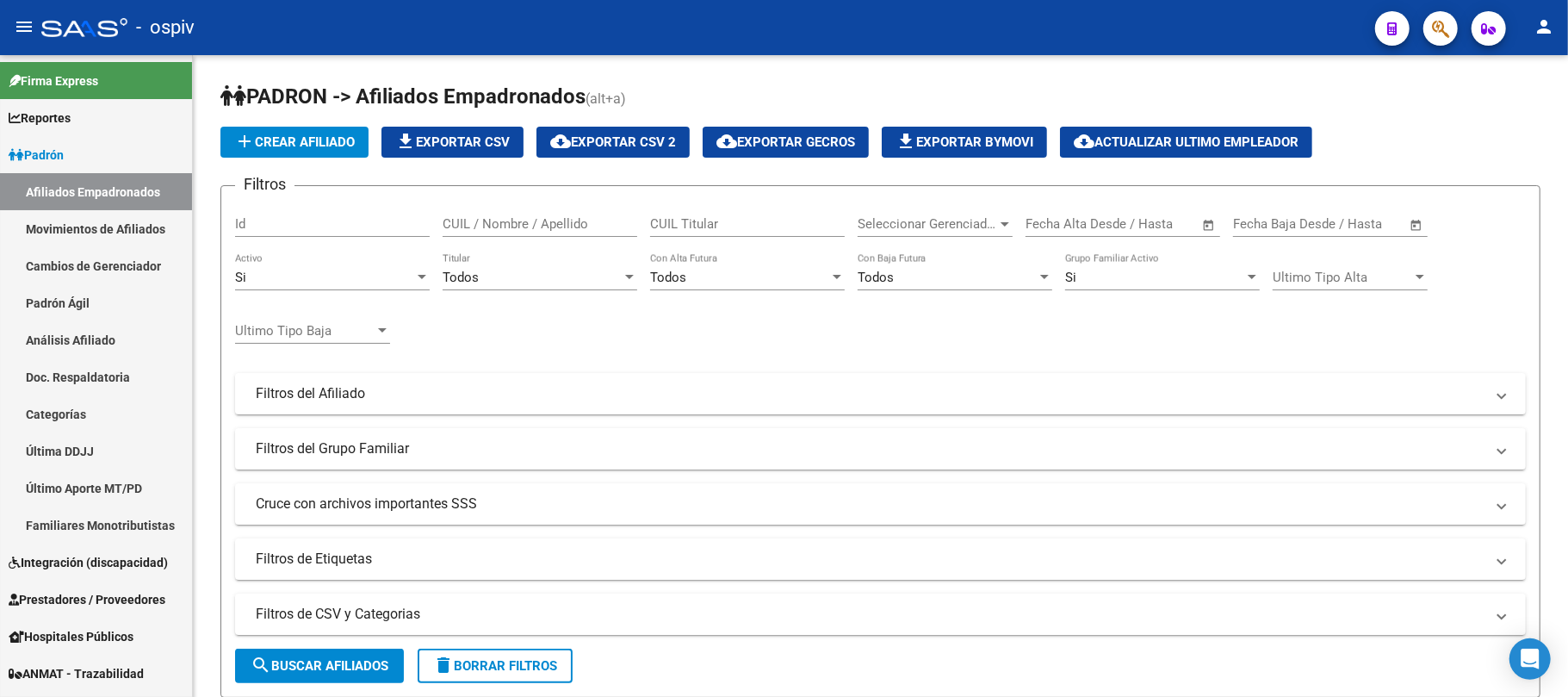
click at [1428, 28] on button "button" at bounding box center [1441, 28] width 34 height 34
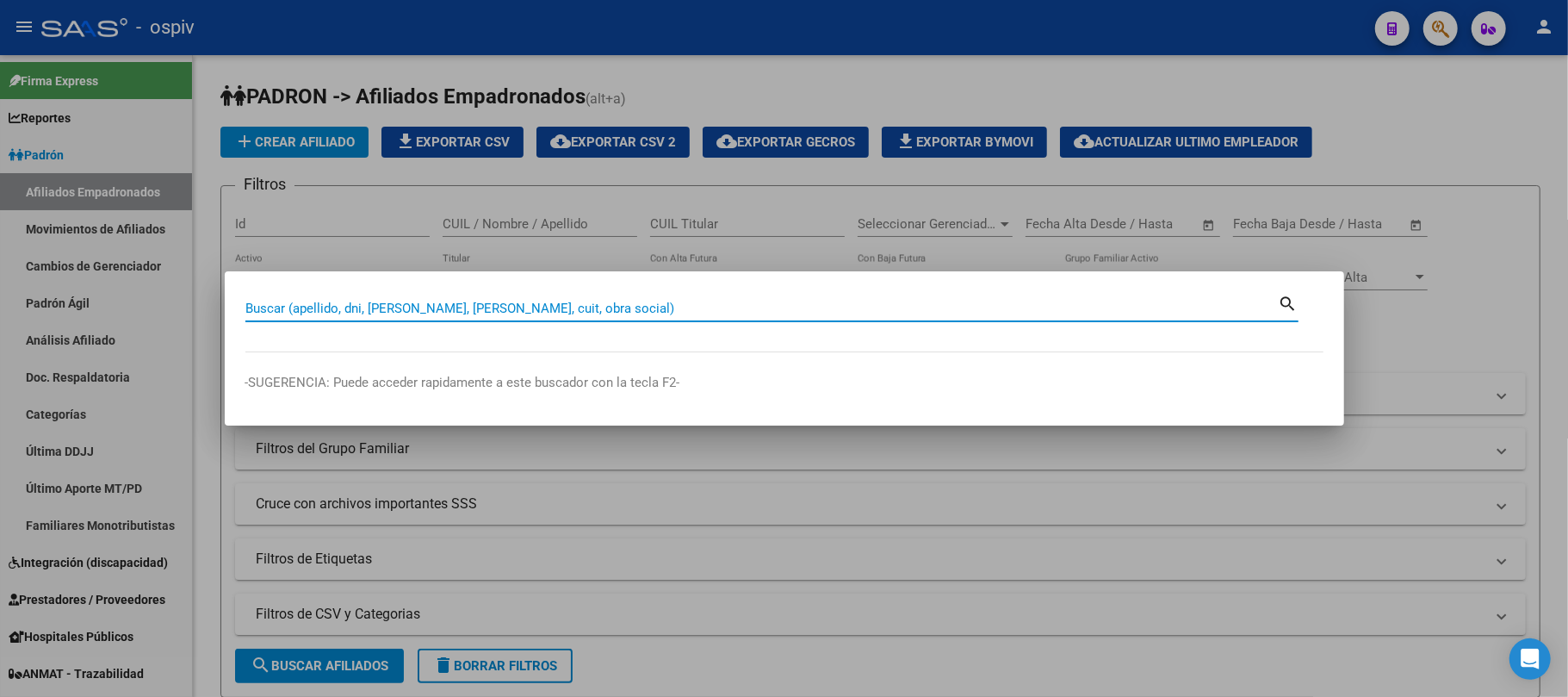
paste input "41674105"
type input "41674105"
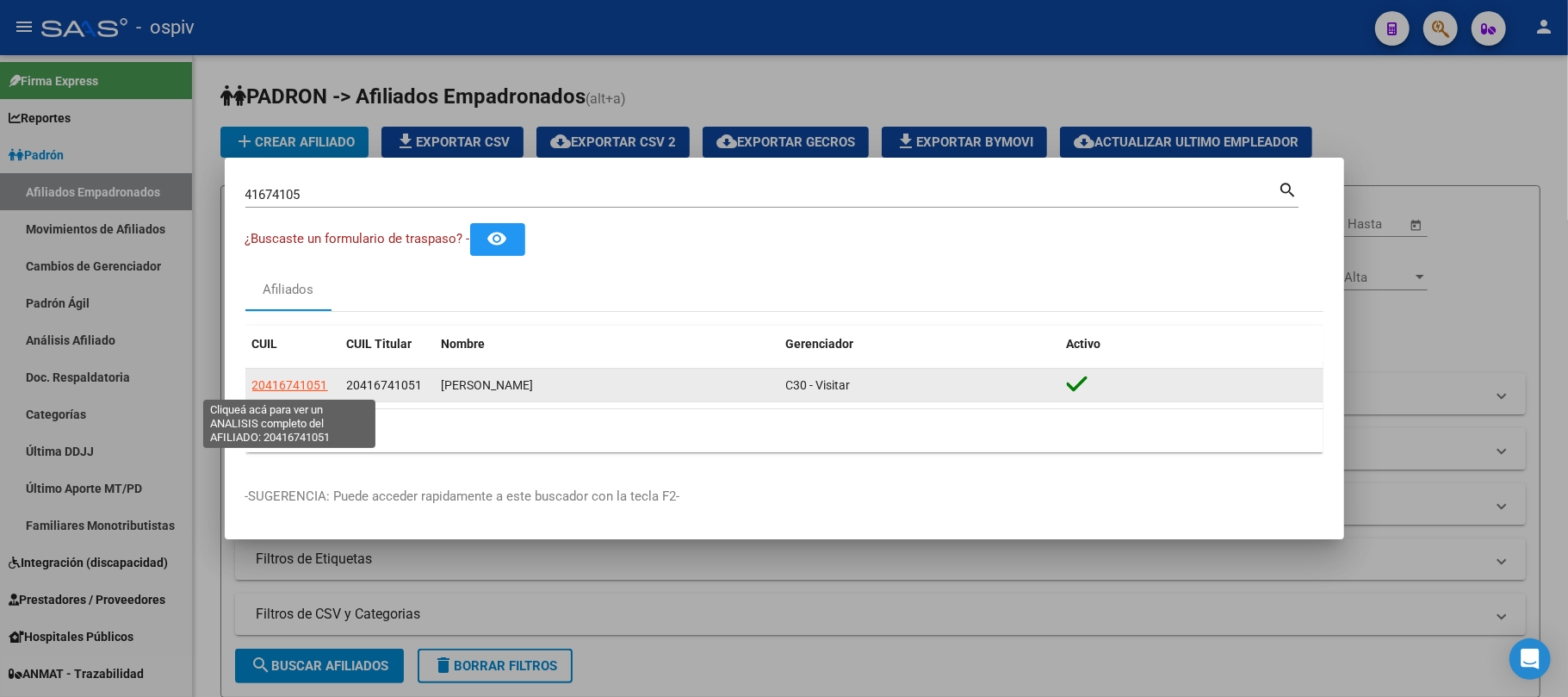
click at [305, 385] on span "20416741051" at bounding box center [290, 385] width 76 height 14
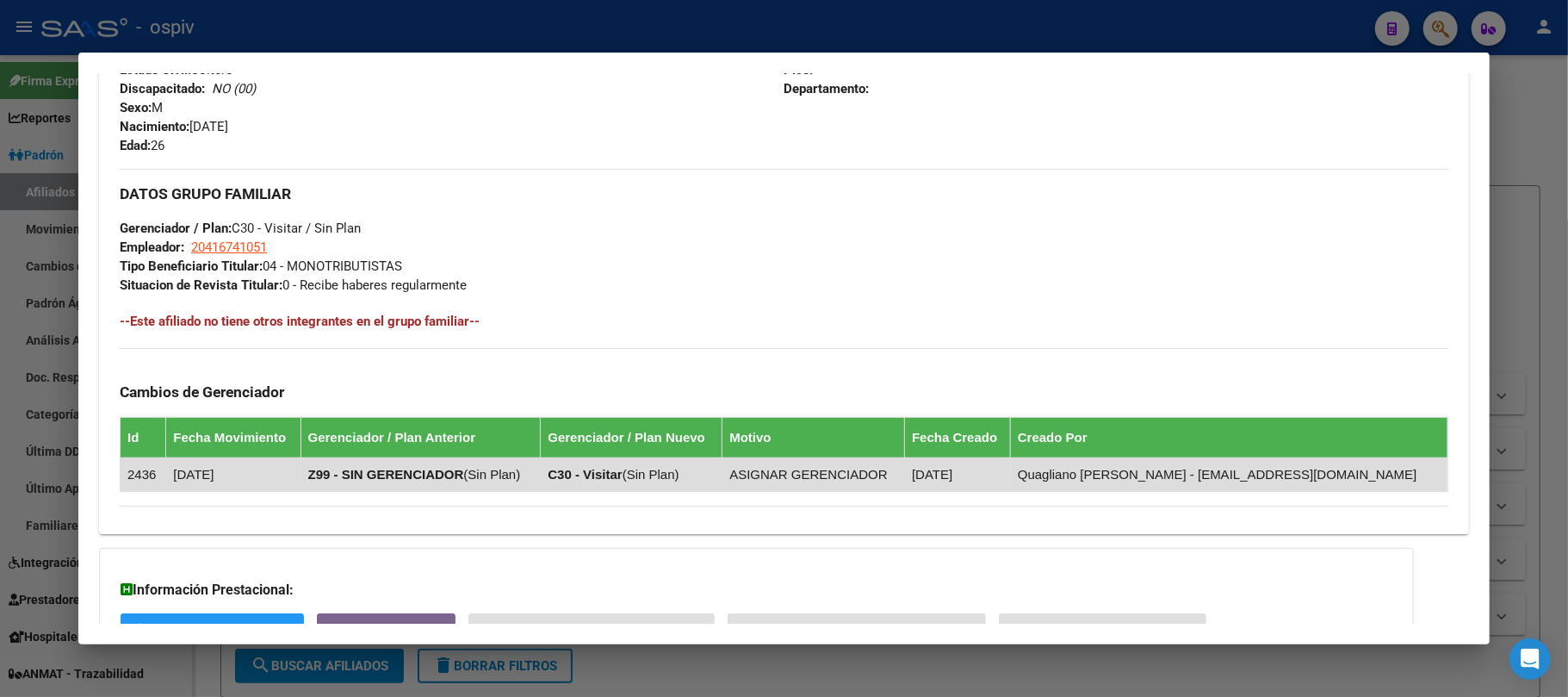
scroll to position [868, 0]
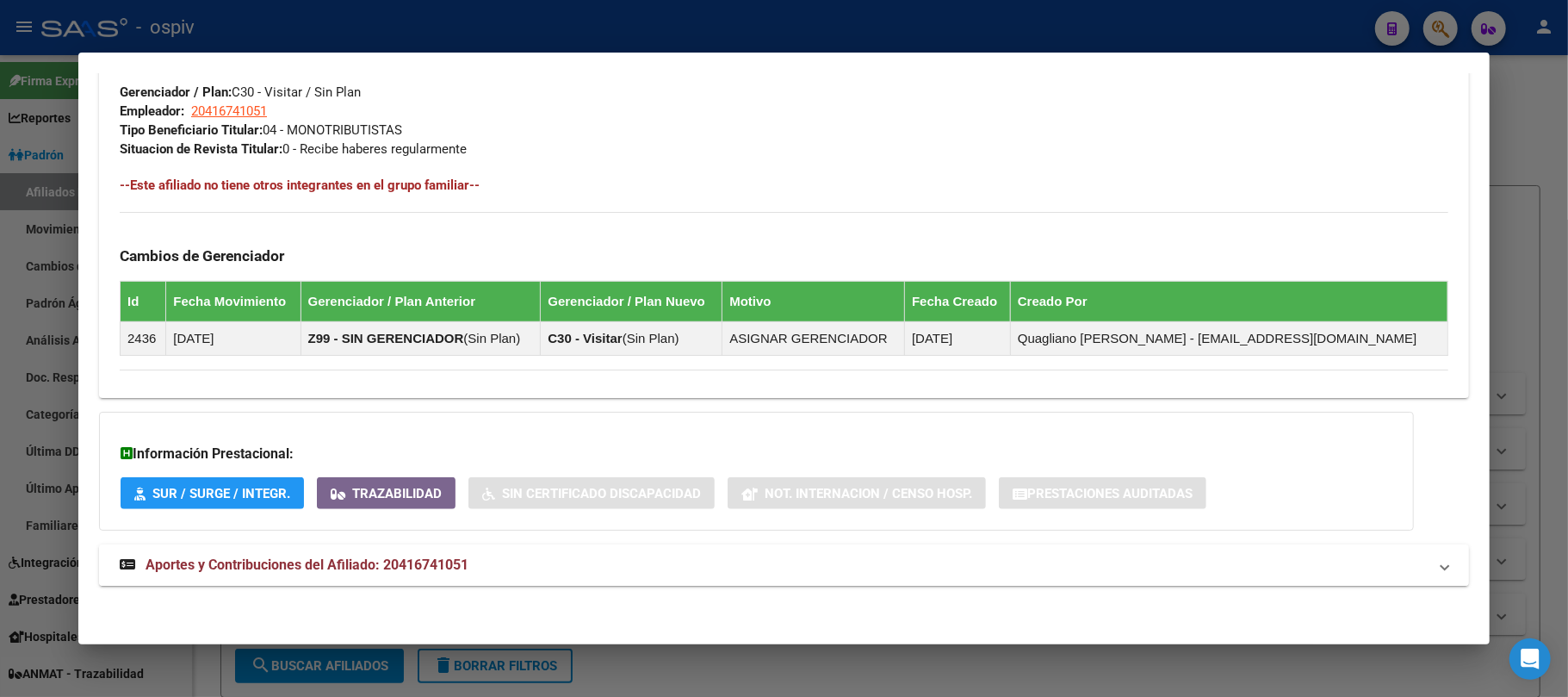
click at [415, 565] on span "Aportes y Contribuciones del Afiliado: 20416741051" at bounding box center [307, 565] width 323 height 16
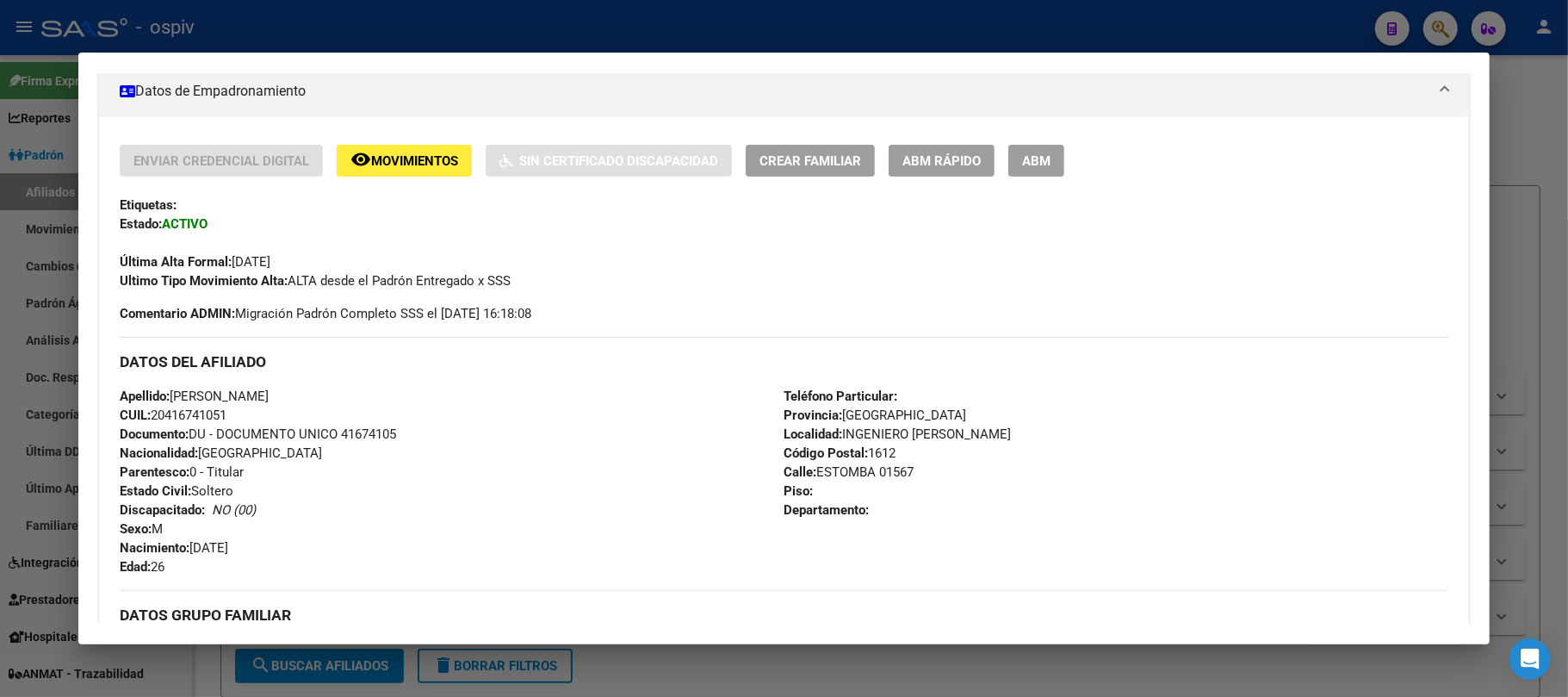
scroll to position [0, 0]
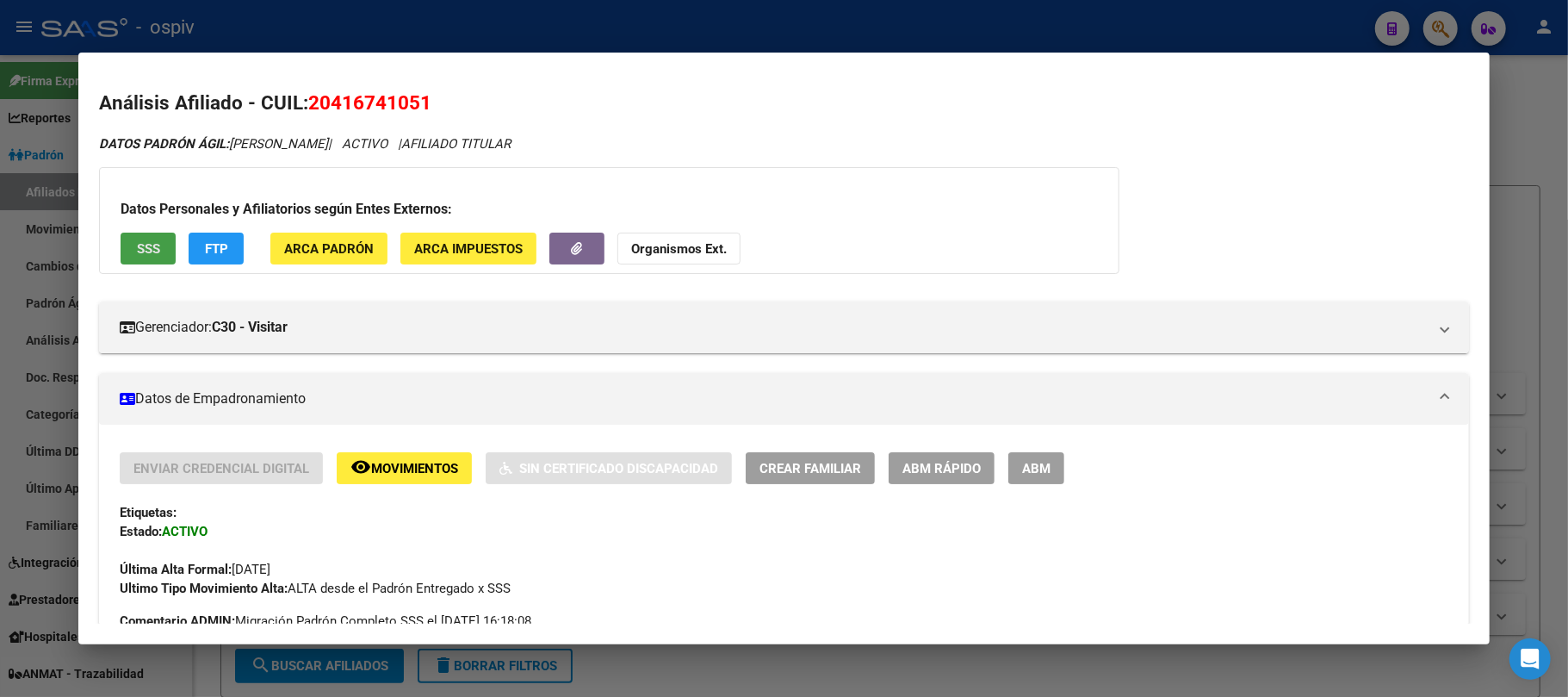
click at [163, 249] on button "SSS" at bounding box center [148, 248] width 55 height 32
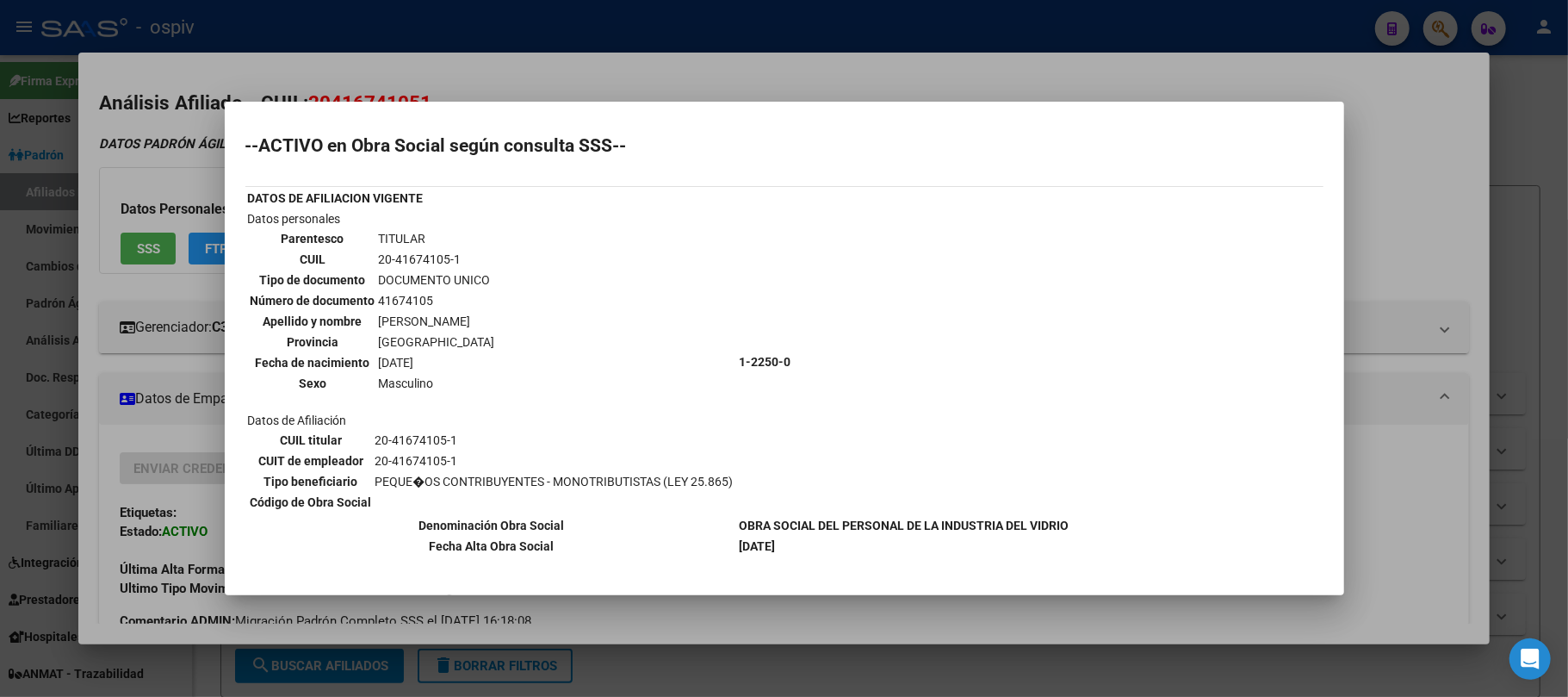
click at [576, 39] on div at bounding box center [784, 348] width 1568 height 697
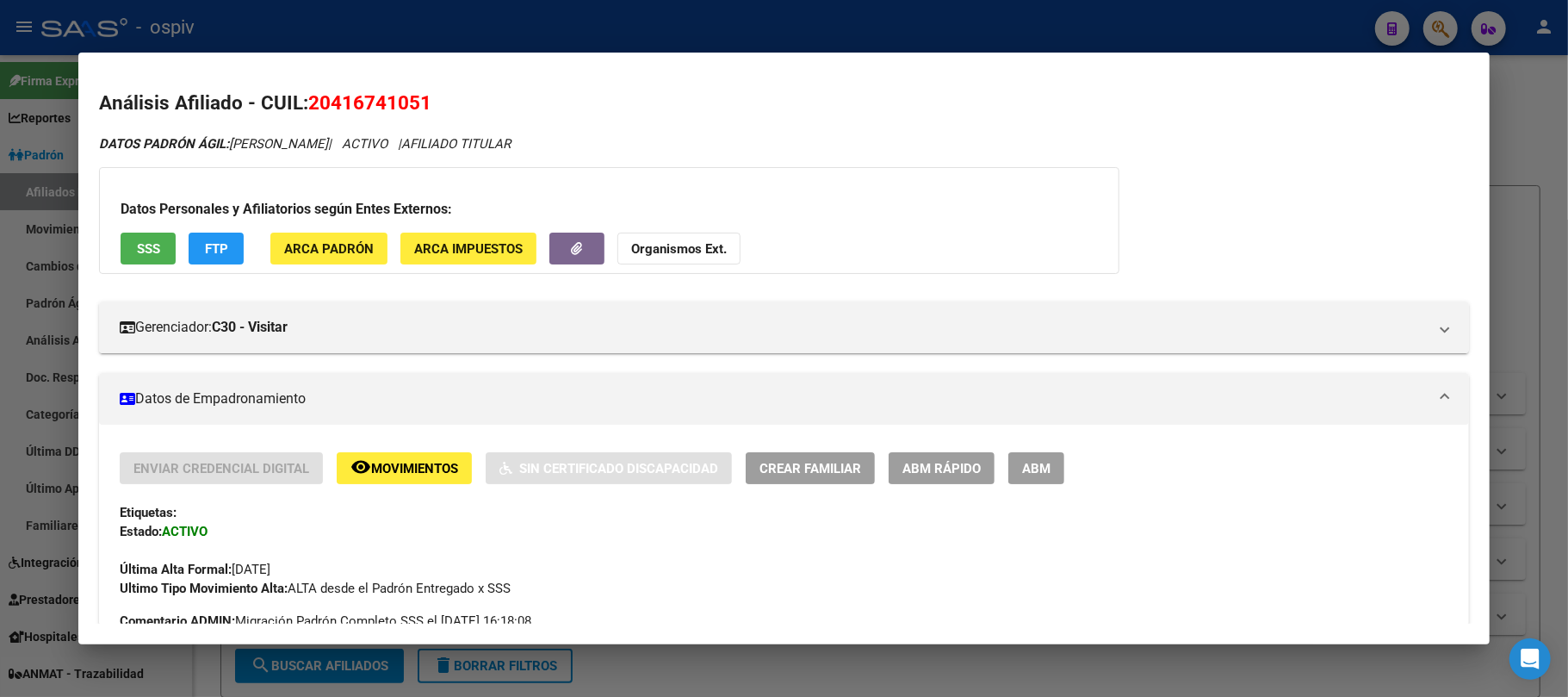
click at [141, 246] on span "SSS" at bounding box center [149, 249] width 23 height 15
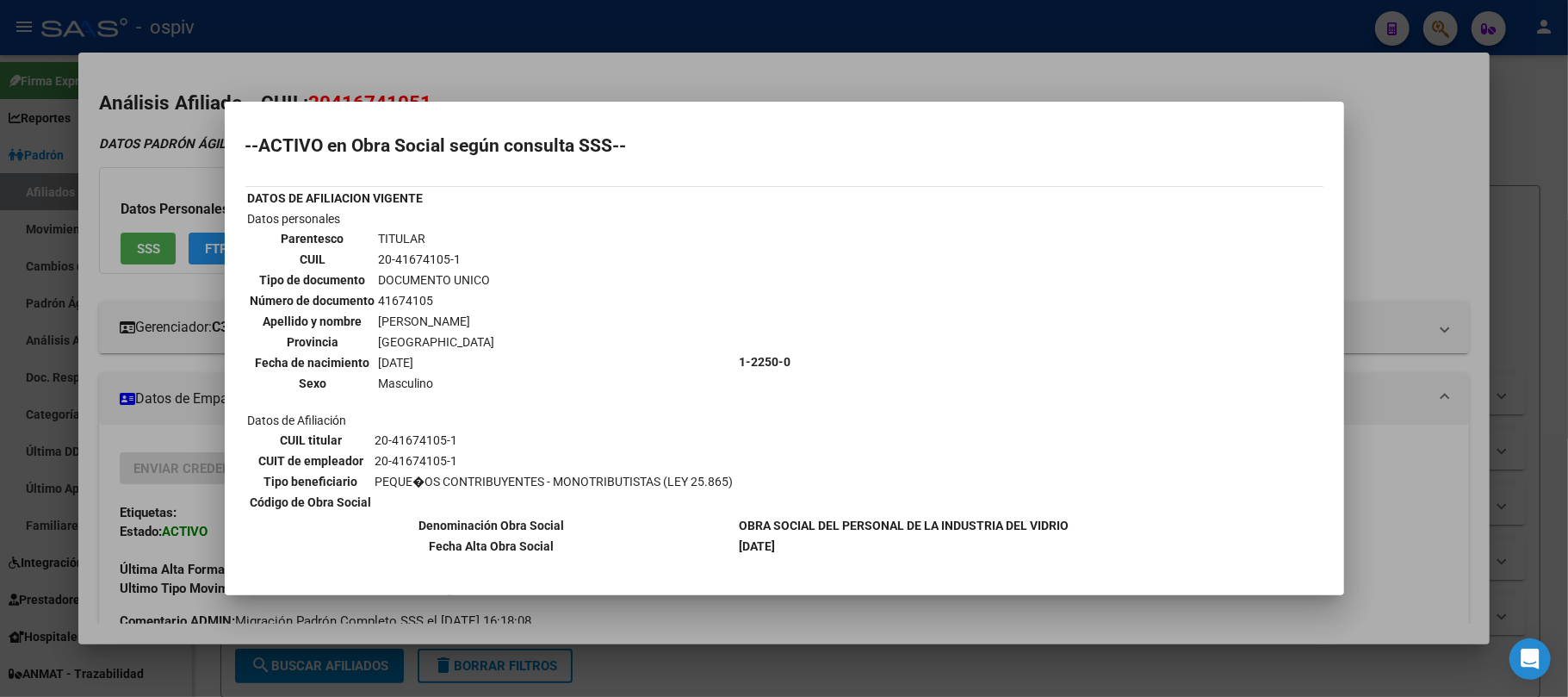
click at [394, 257] on td "20-41674105-1" at bounding box center [437, 258] width 118 height 19
copy tbody "20-41674105-1"
